Goal: Task Accomplishment & Management: Use online tool/utility

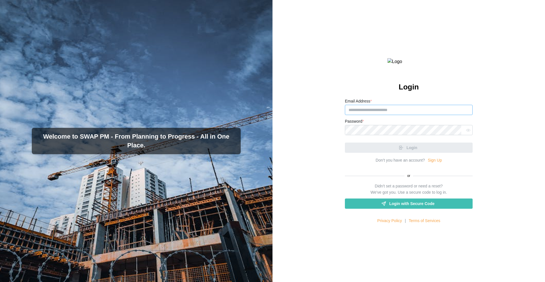
click at [384, 115] on input "Email Address *" at bounding box center [409, 110] width 128 height 10
type input "**********"
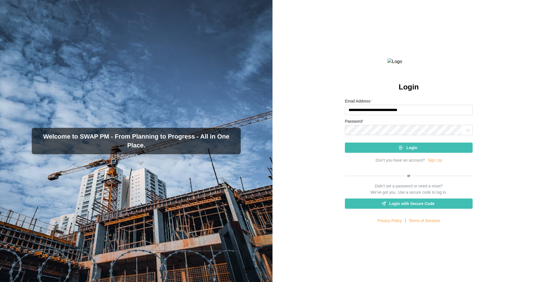
click at [384, 115] on input "**********" at bounding box center [409, 110] width 128 height 10
click at [396, 152] on div "Login" at bounding box center [408, 148] width 119 height 10
